Goal: Task Accomplishment & Management: Manage account settings

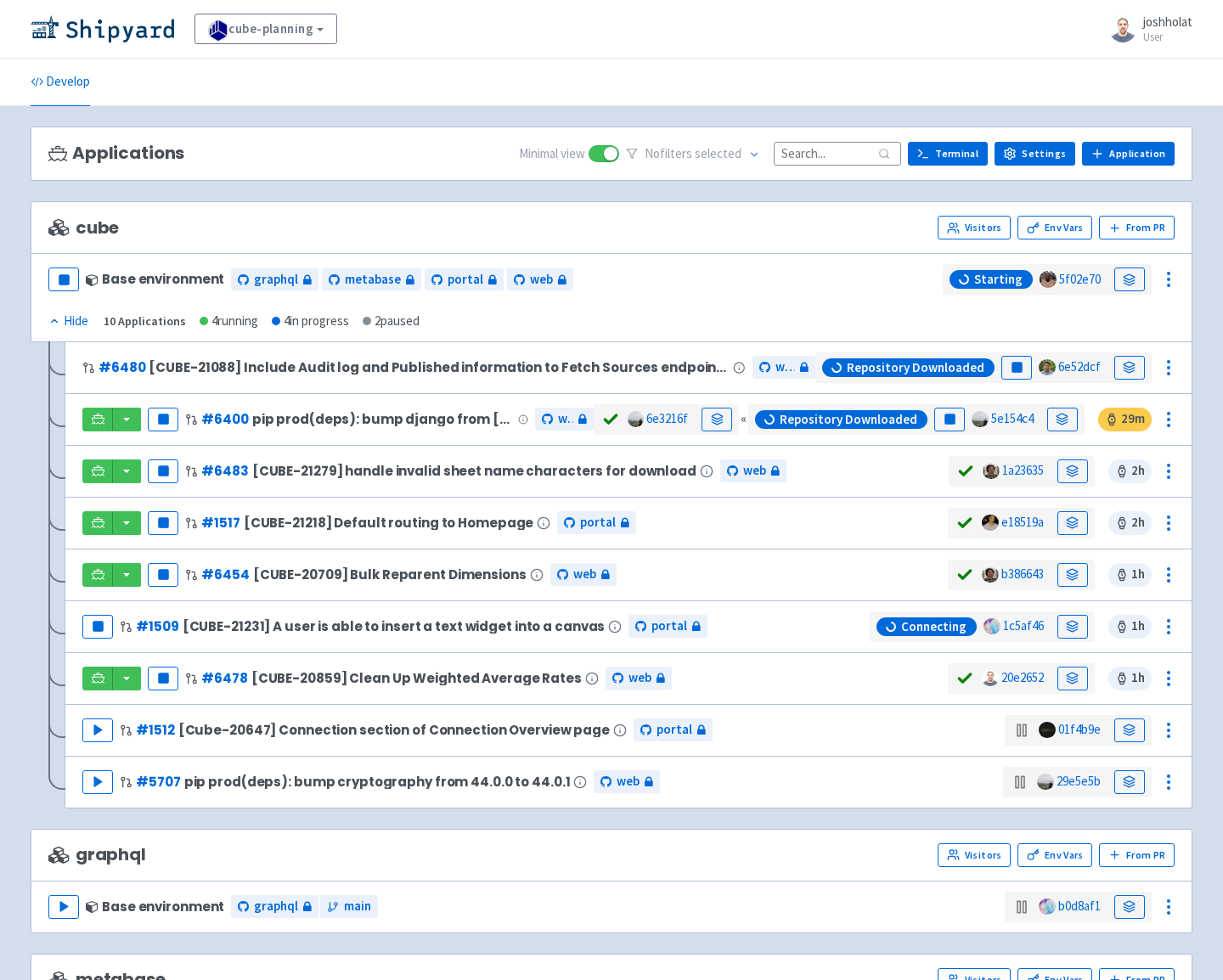
click at [1154, 38] on small "User" at bounding box center [1168, 37] width 49 height 11
click at [1146, 72] on link "Profile" at bounding box center [1142, 74] width 97 height 26
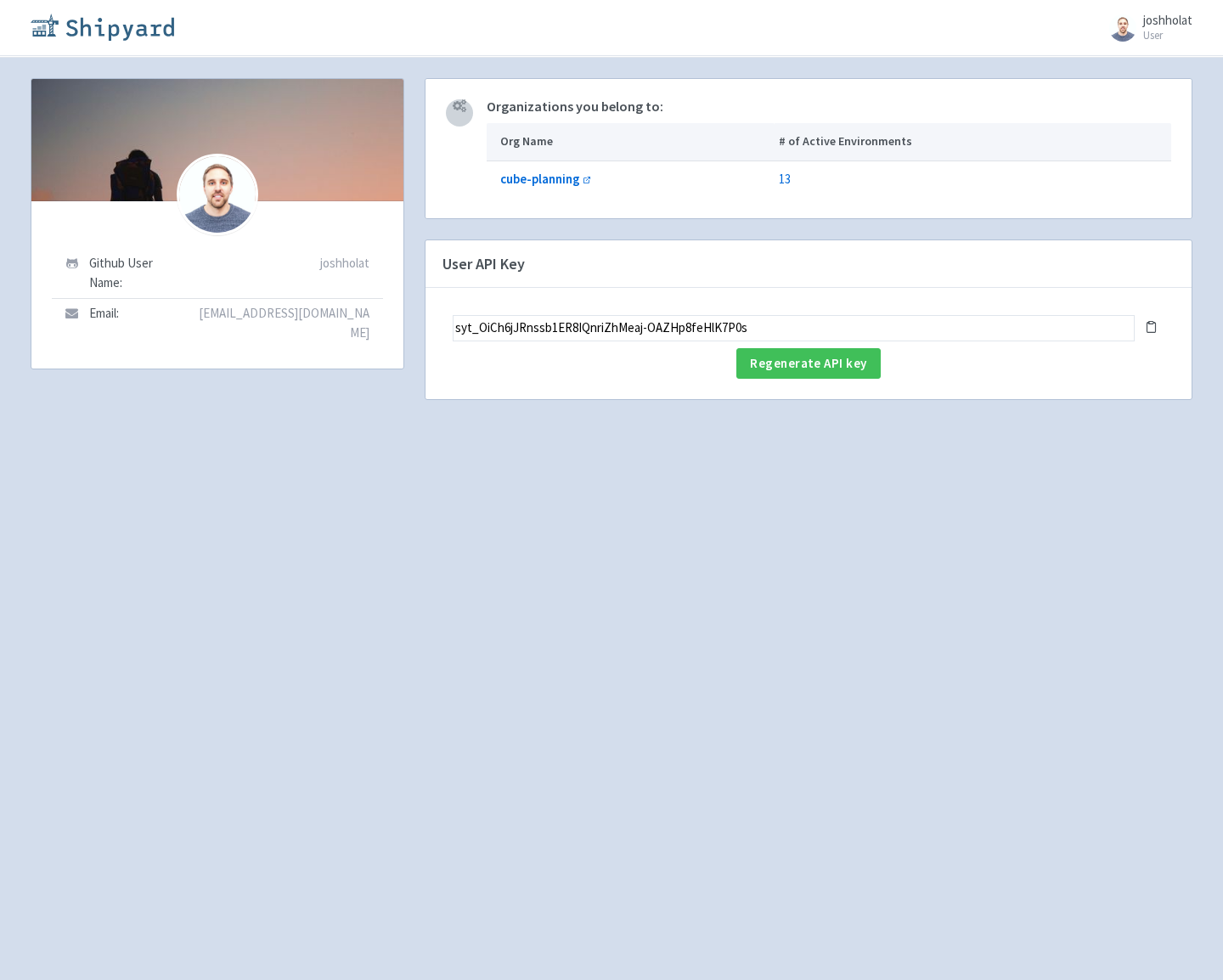
click at [102, 19] on img at bounding box center [103, 26] width 144 height 27
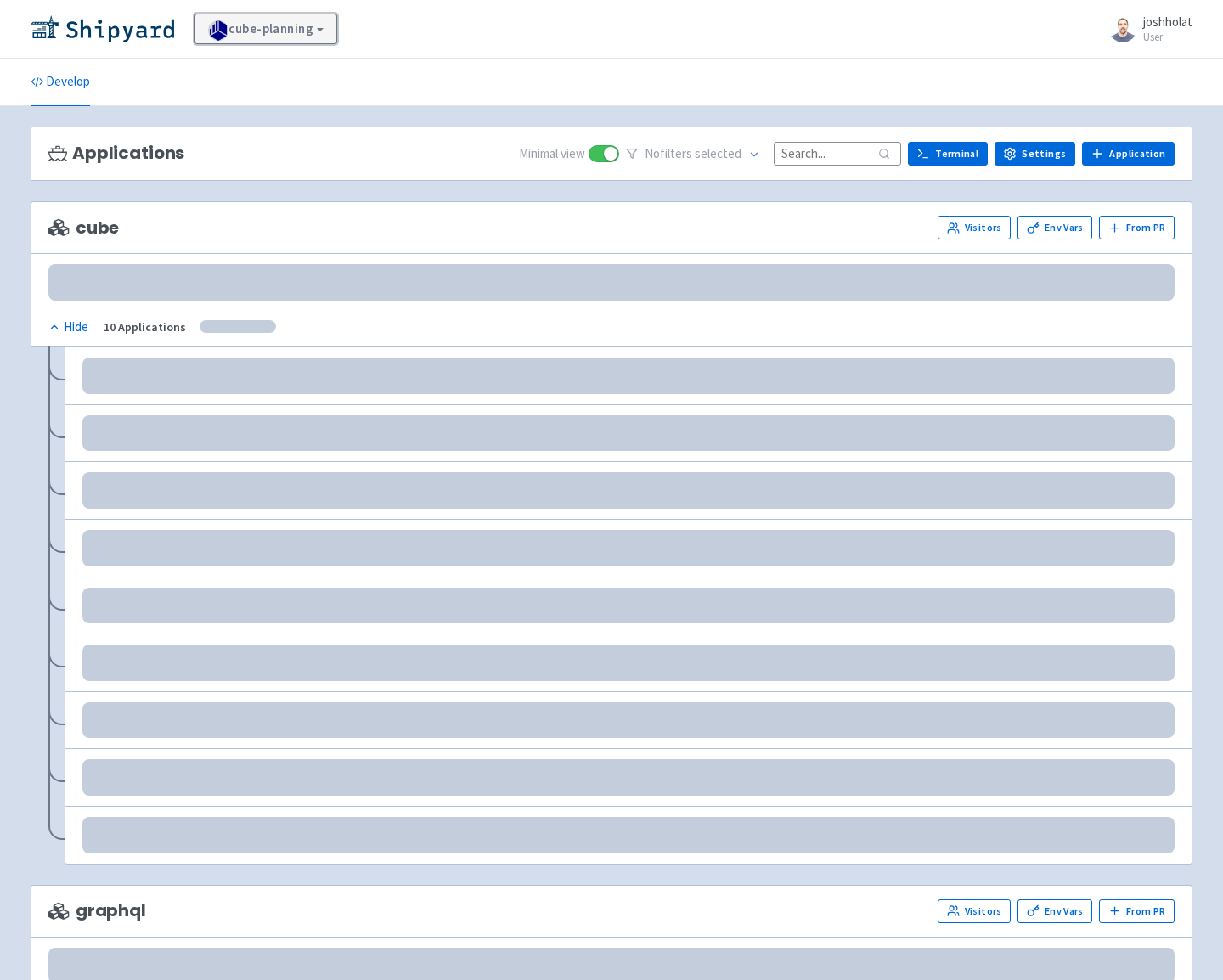
click at [280, 35] on link "cube-planning" at bounding box center [266, 28] width 143 height 31
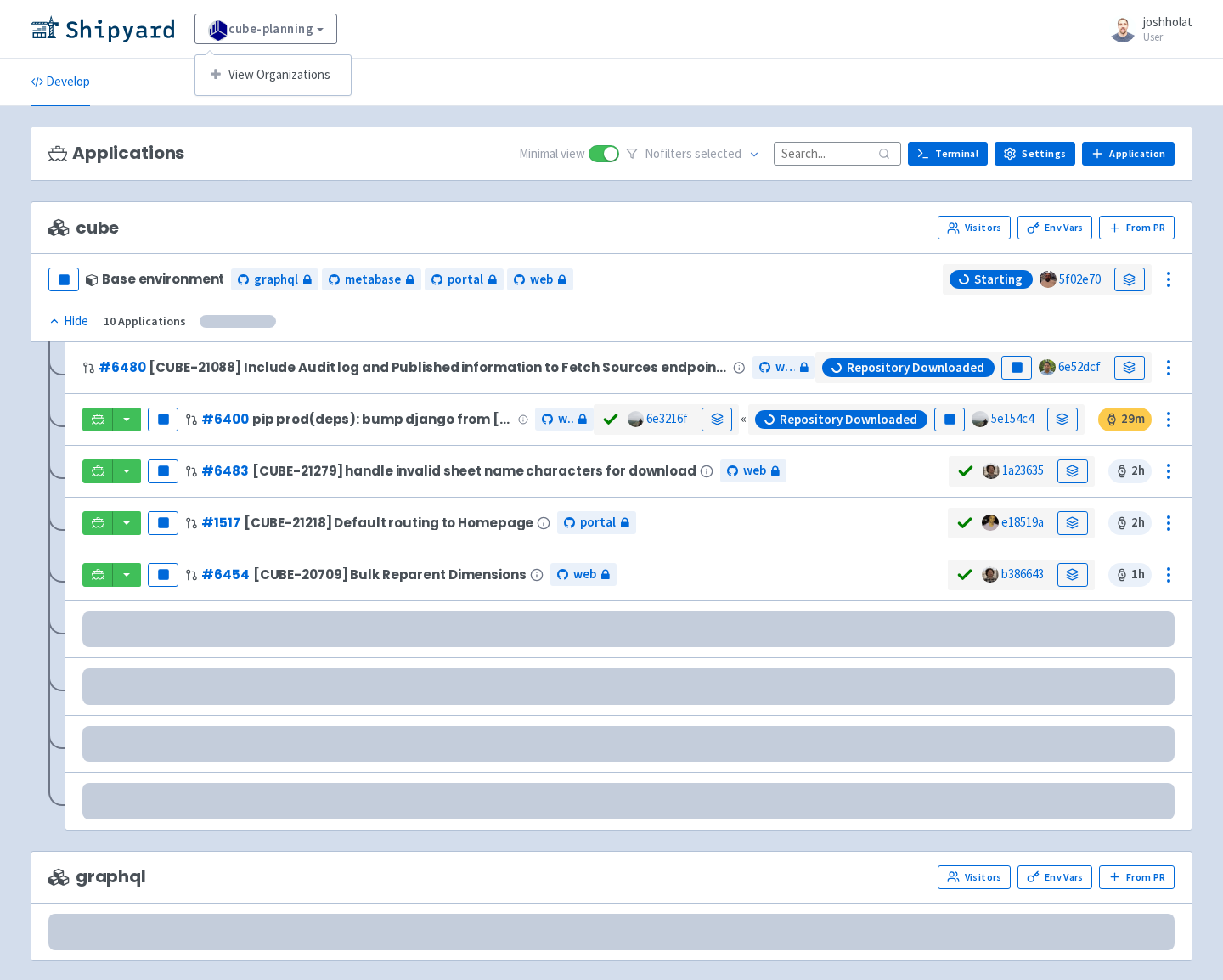
click at [533, 47] on div "cube-planning View Organizations joshholat User Profile Sign out" at bounding box center [612, 29] width 1223 height 59
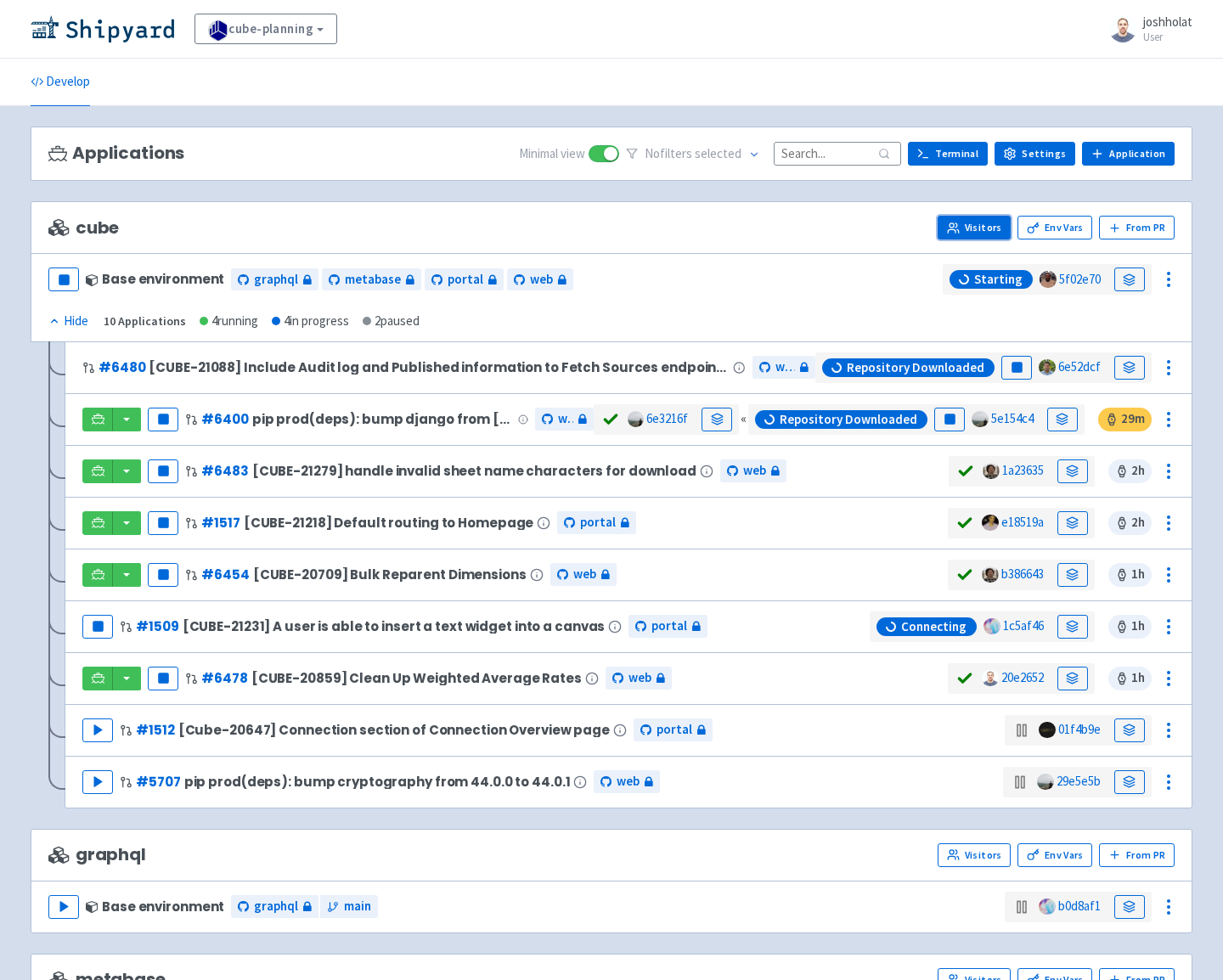
click at [983, 232] on link "Visitors" at bounding box center [974, 227] width 73 height 24
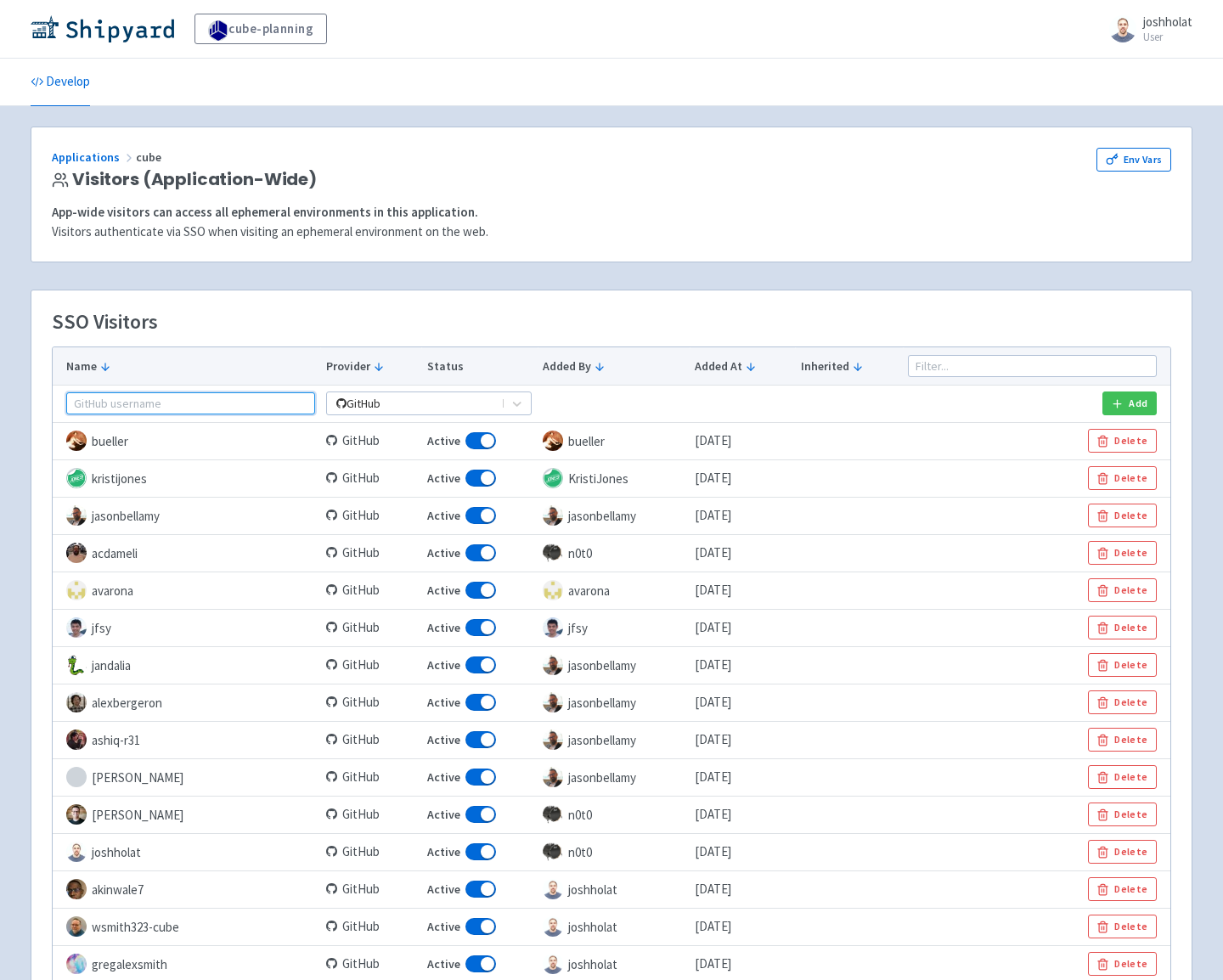
click at [145, 395] on input "text" at bounding box center [191, 403] width 249 height 22
type input "warr"
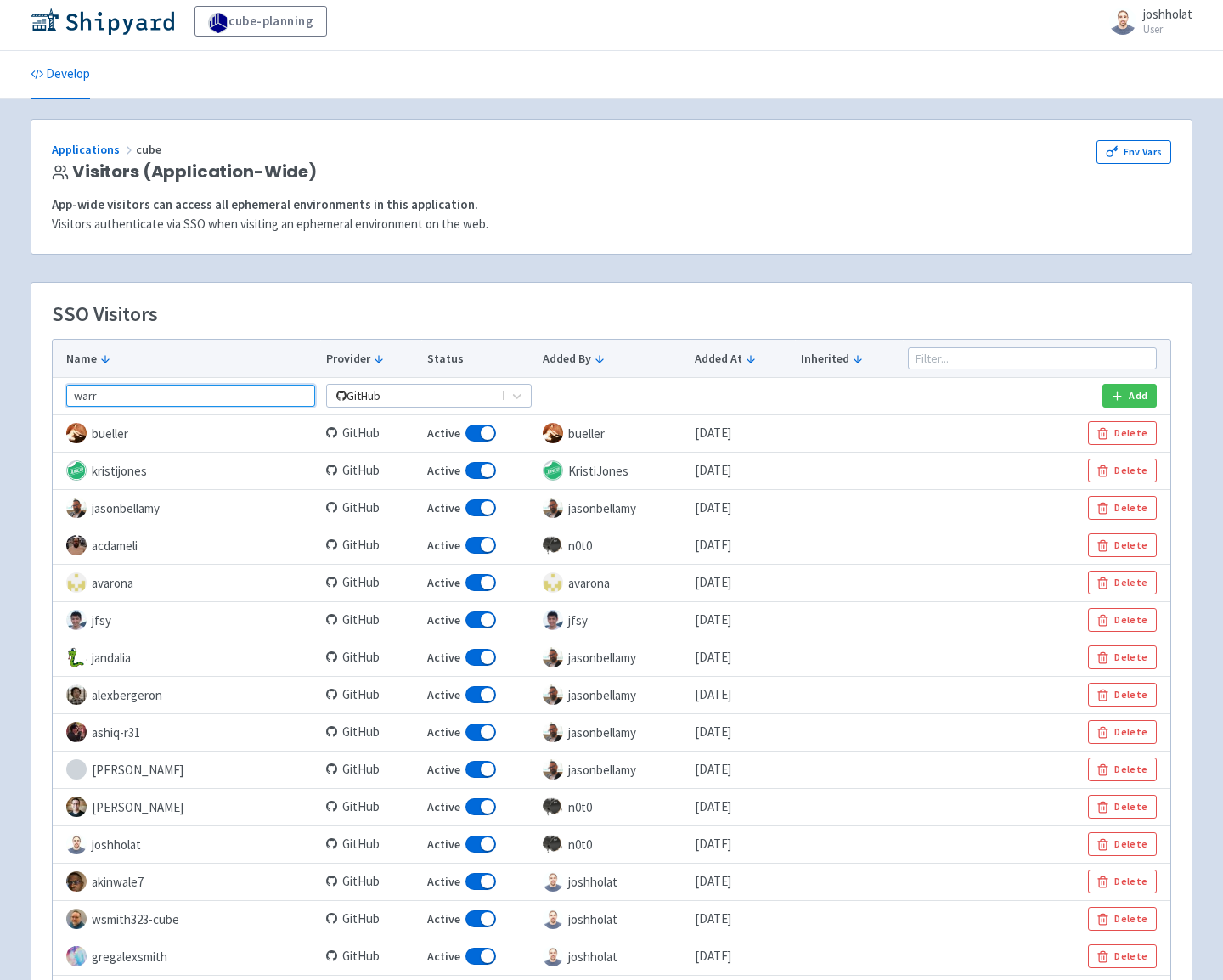
scroll to position [14, 0]
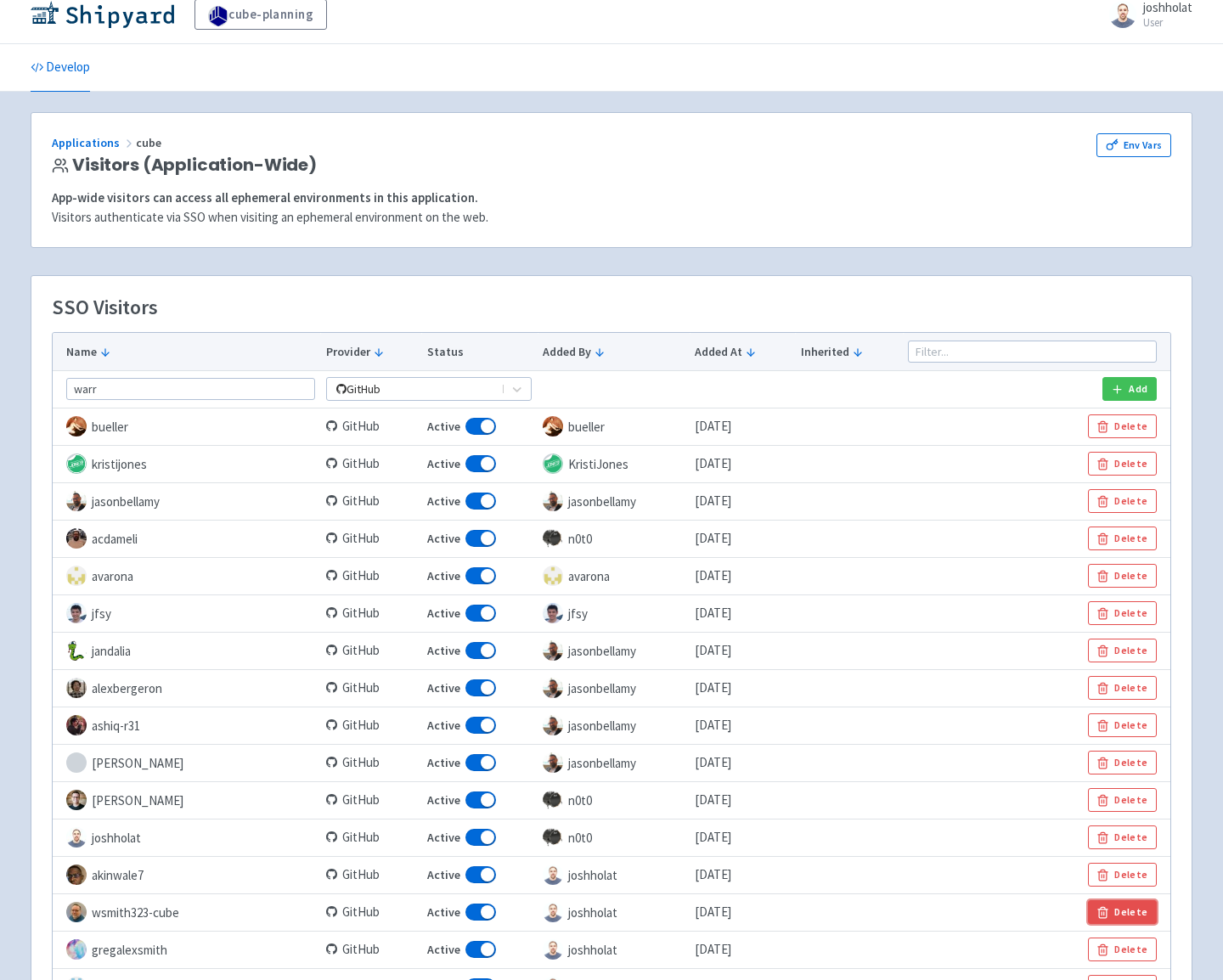
click at [1121, 917] on button "Delete" at bounding box center [1122, 912] width 68 height 24
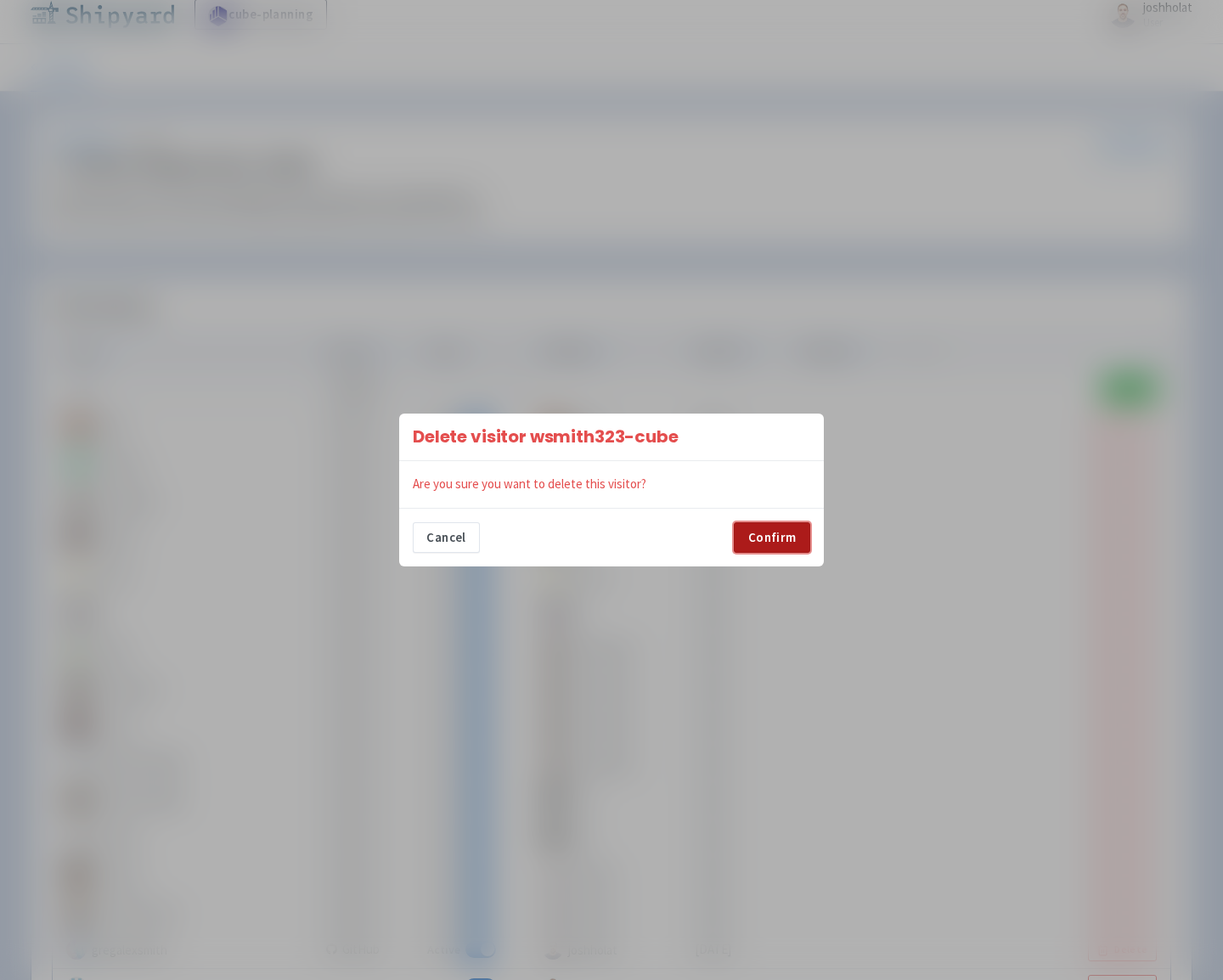
click at [786, 542] on button "Confirm" at bounding box center [772, 537] width 76 height 31
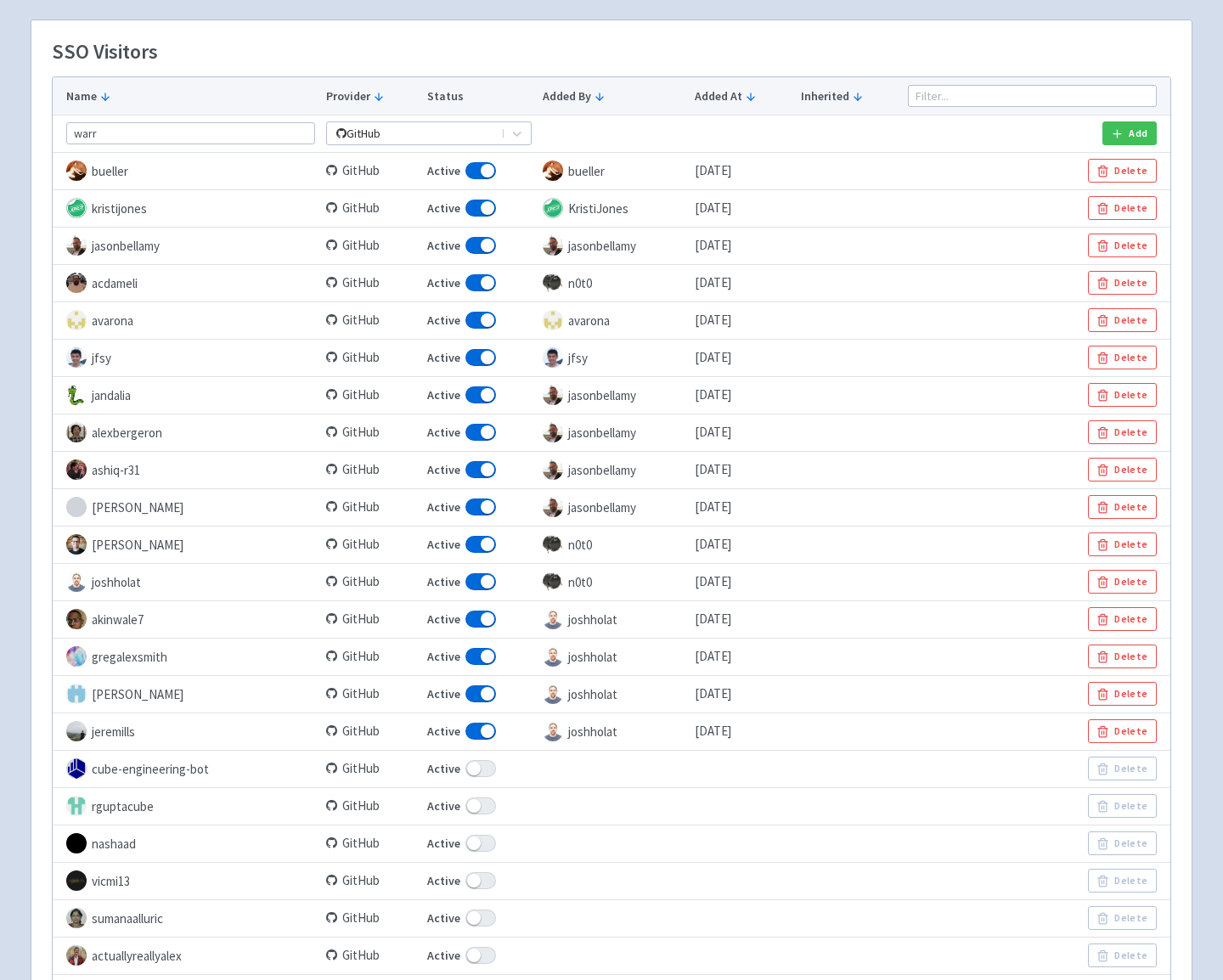
scroll to position [253, 0]
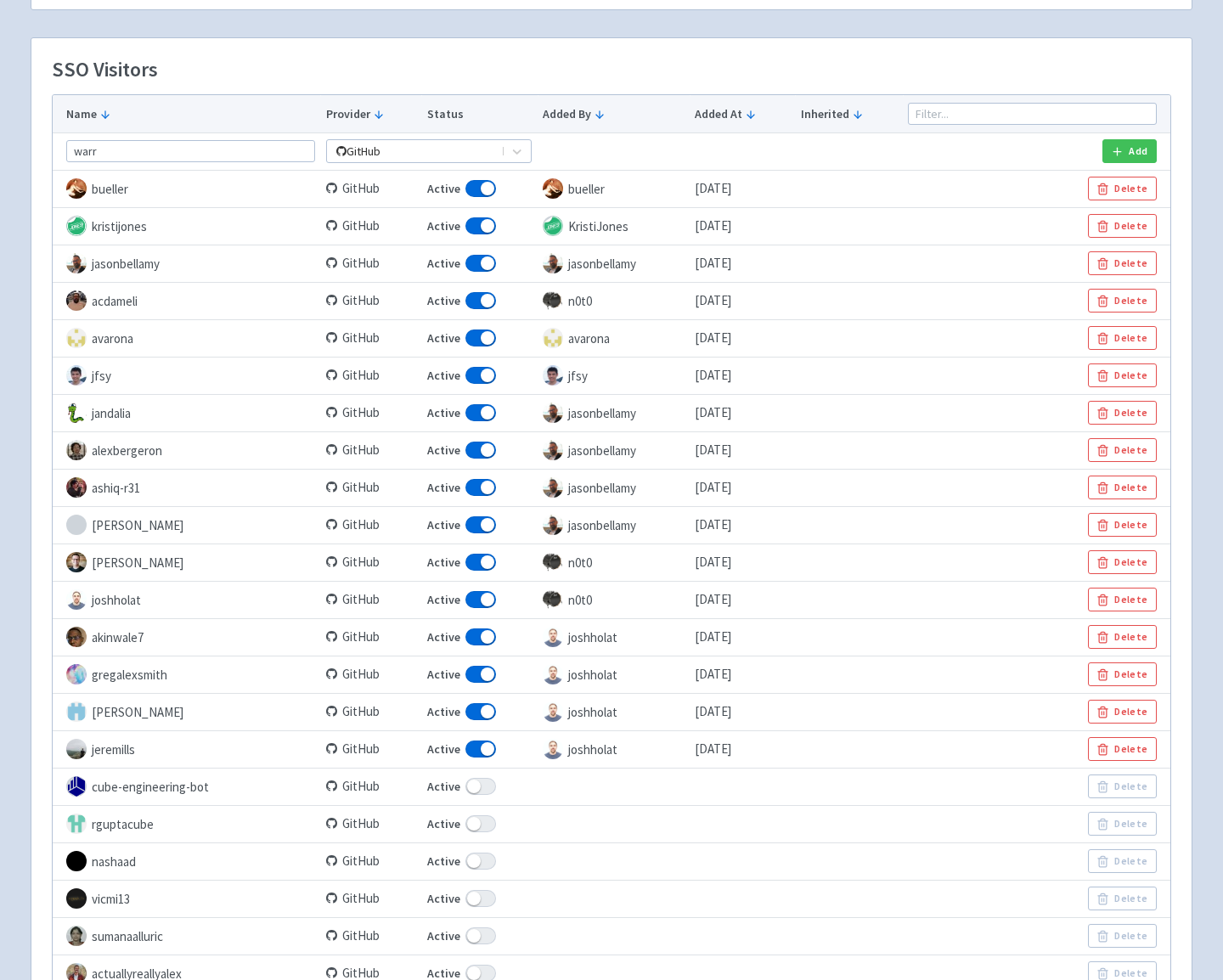
click at [740, 43] on div "SSO Visitors Name Provider Status Added By Added At Inherited warr GitHub Add b…" at bounding box center [612, 563] width 1161 height 1050
